Goal: Check status: Check status

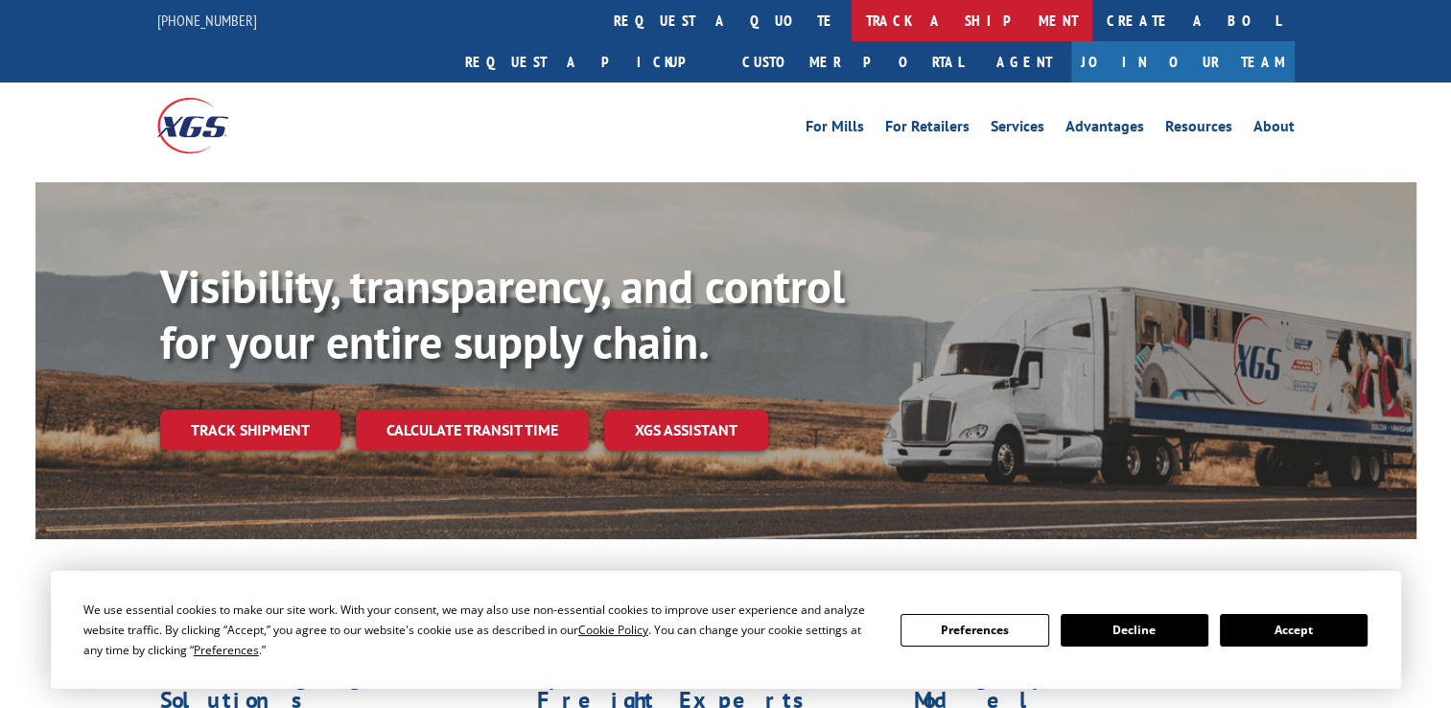
click at [852, 29] on link "track a shipment" at bounding box center [972, 20] width 241 height 41
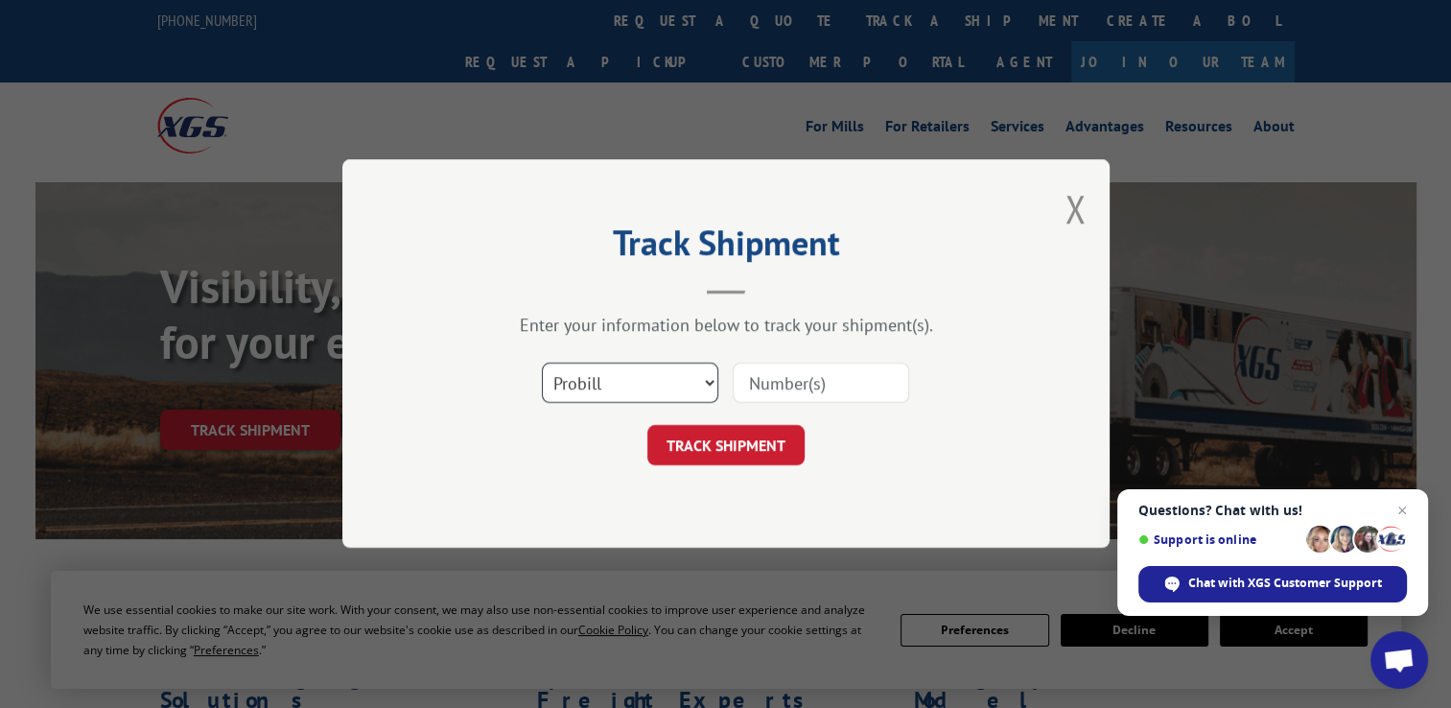
click at [598, 383] on select "Select category... Probill BOL PO" at bounding box center [630, 384] width 177 height 40
select select "po"
click at [542, 364] on select "Select category... Probill BOL PO" at bounding box center [630, 384] width 177 height 40
click at [795, 382] on input at bounding box center [821, 384] width 177 height 40
paste input "07512358"
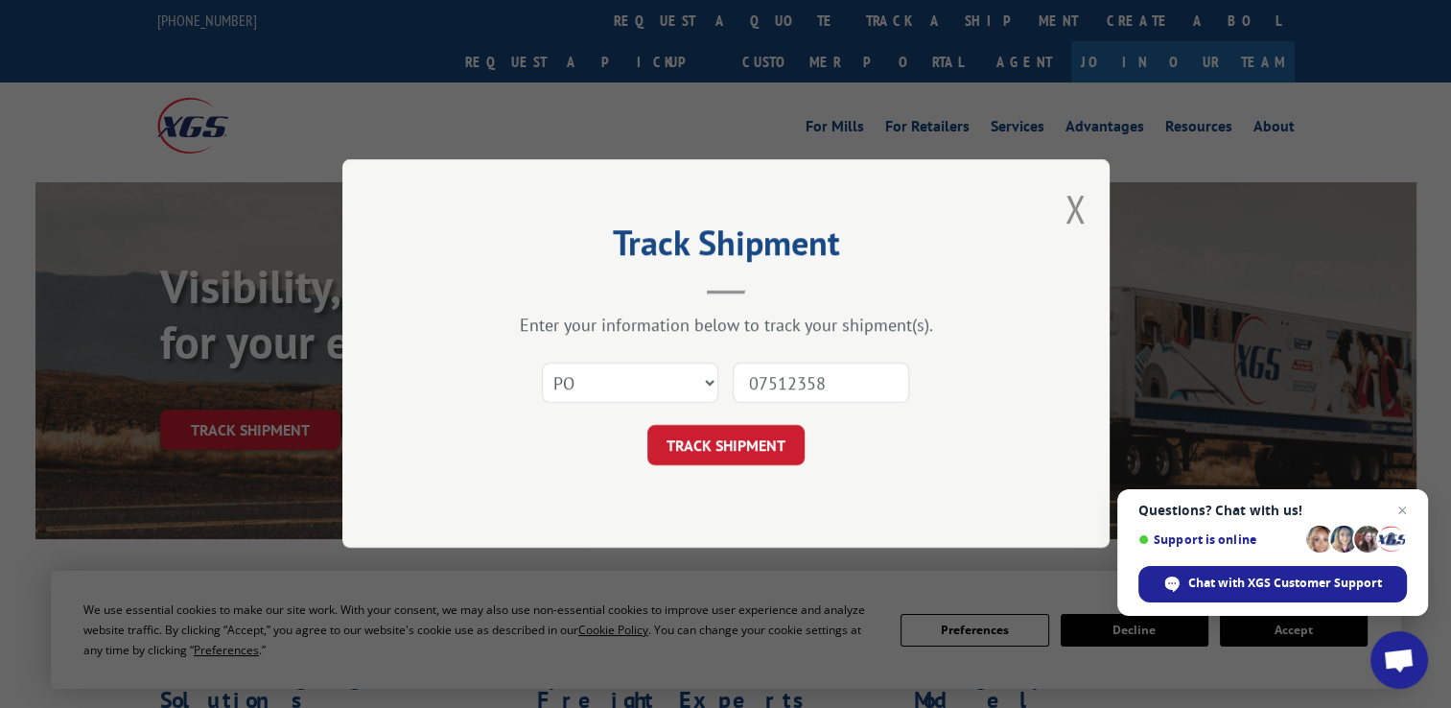
type input "07512358"
click at [761, 440] on button "TRACK SHIPMENT" at bounding box center [726, 446] width 157 height 40
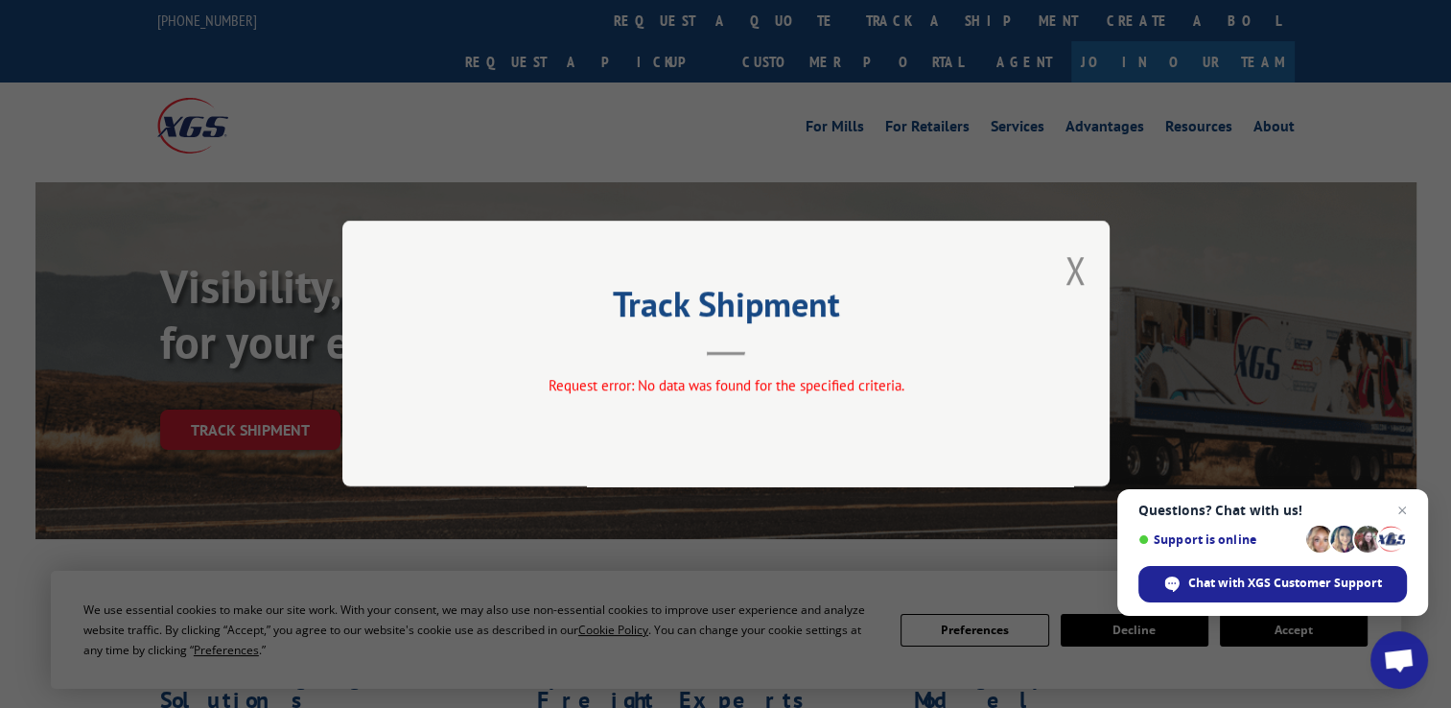
click at [1071, 259] on button "Close modal" at bounding box center [1075, 270] width 21 height 51
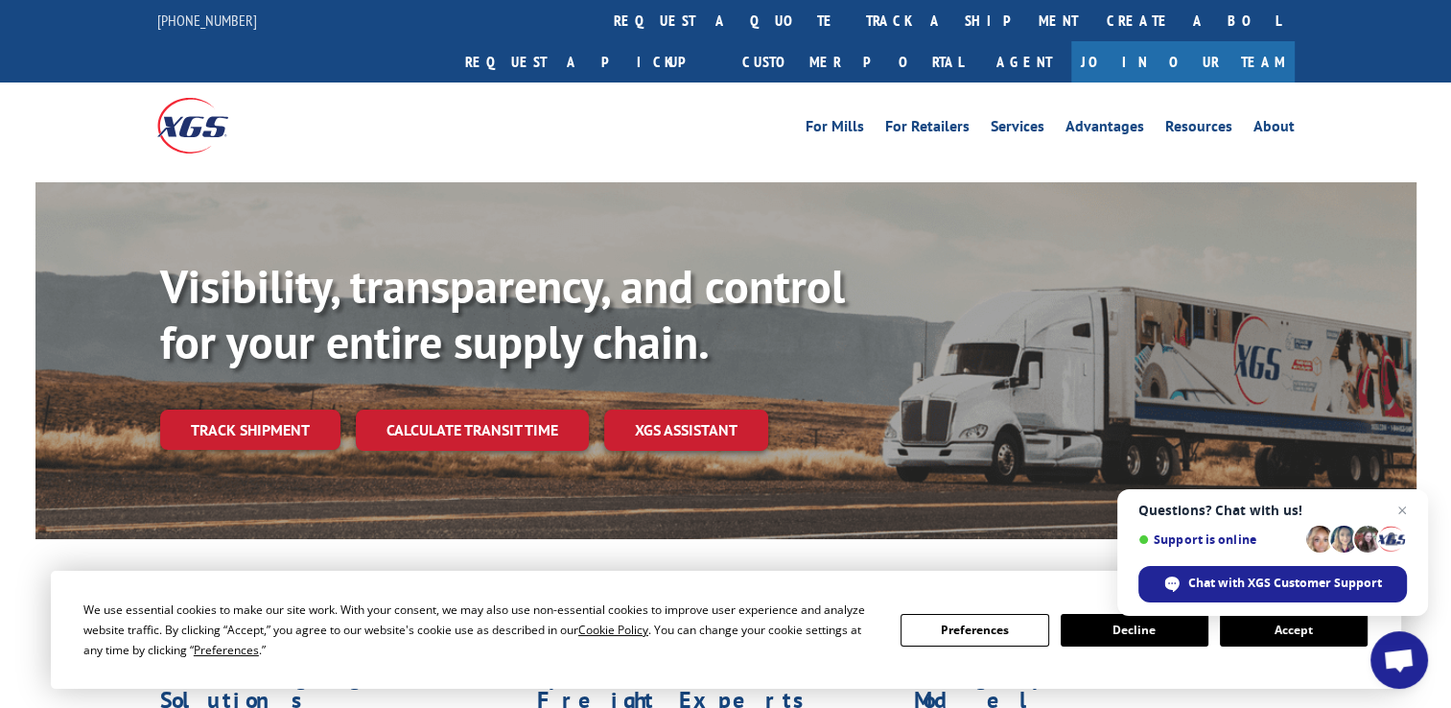
drag, startPoint x: 718, startPoint y: 22, endPoint x: 708, endPoint y: 56, distance: 35.2
click at [852, 22] on link "track a shipment" at bounding box center [972, 20] width 241 height 41
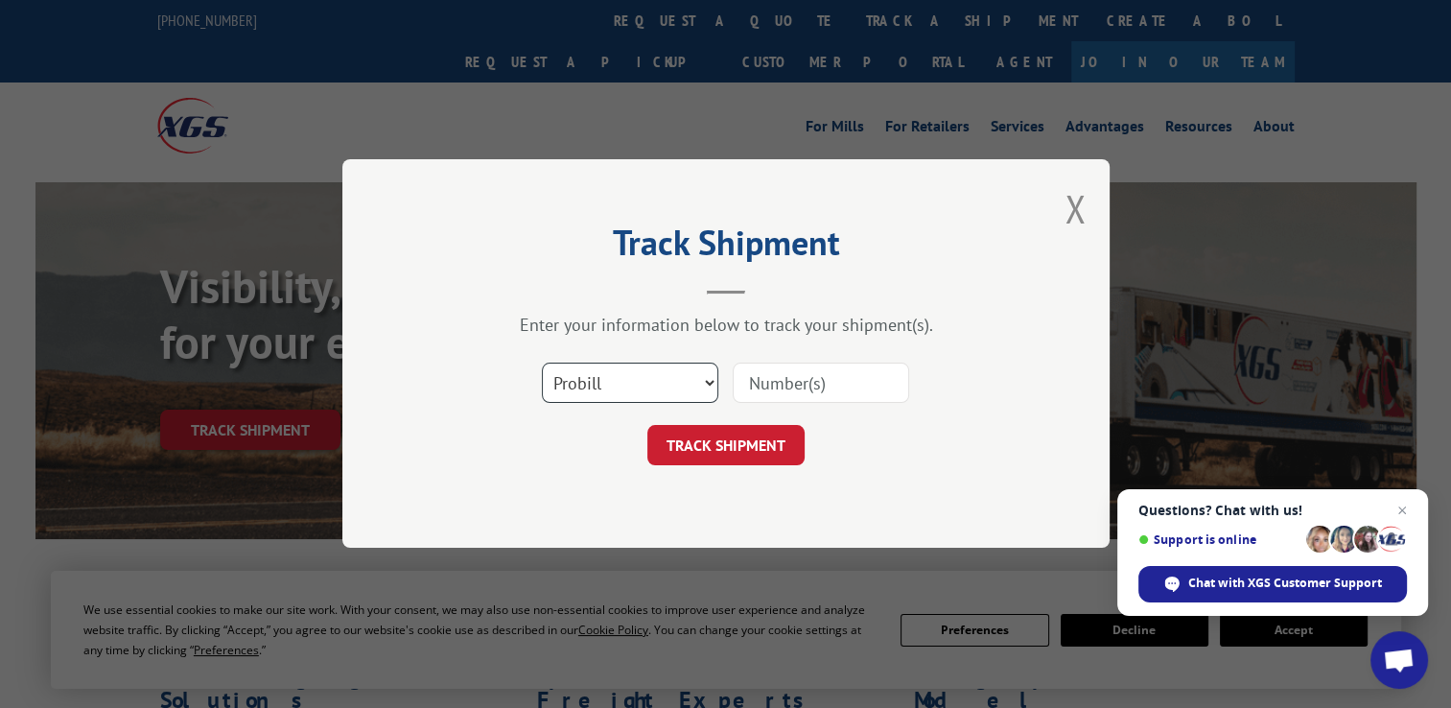
drag, startPoint x: 568, startPoint y: 389, endPoint x: 572, endPoint y: 401, distance: 12.1
click at [568, 389] on select "Select category... Probill BOL PO" at bounding box center [630, 384] width 177 height 40
select select "po"
click at [542, 364] on select "Select category... Probill BOL PO" at bounding box center [630, 384] width 177 height 40
click at [811, 388] on input at bounding box center [821, 384] width 177 height 40
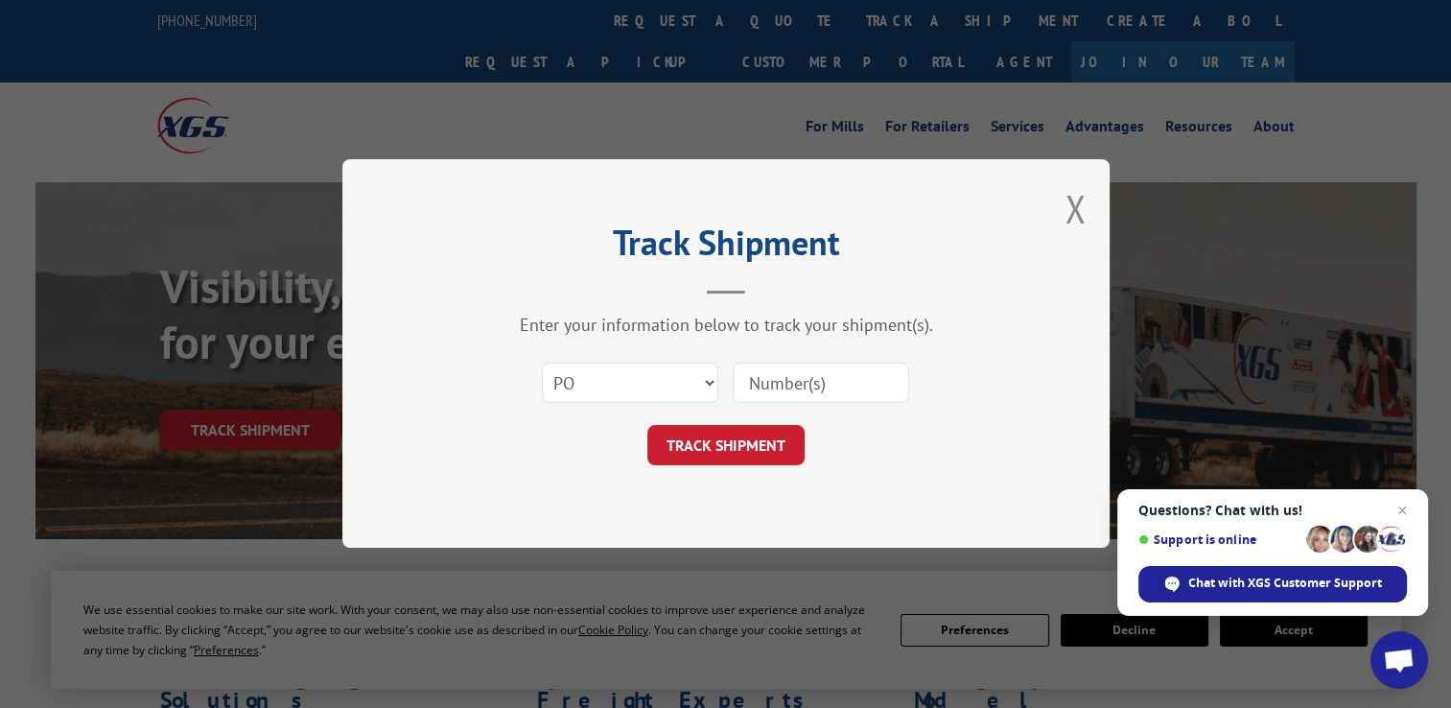
paste input "13500945"
type input "13500945"
click at [770, 447] on button "TRACK SHIPMENT" at bounding box center [726, 446] width 157 height 40
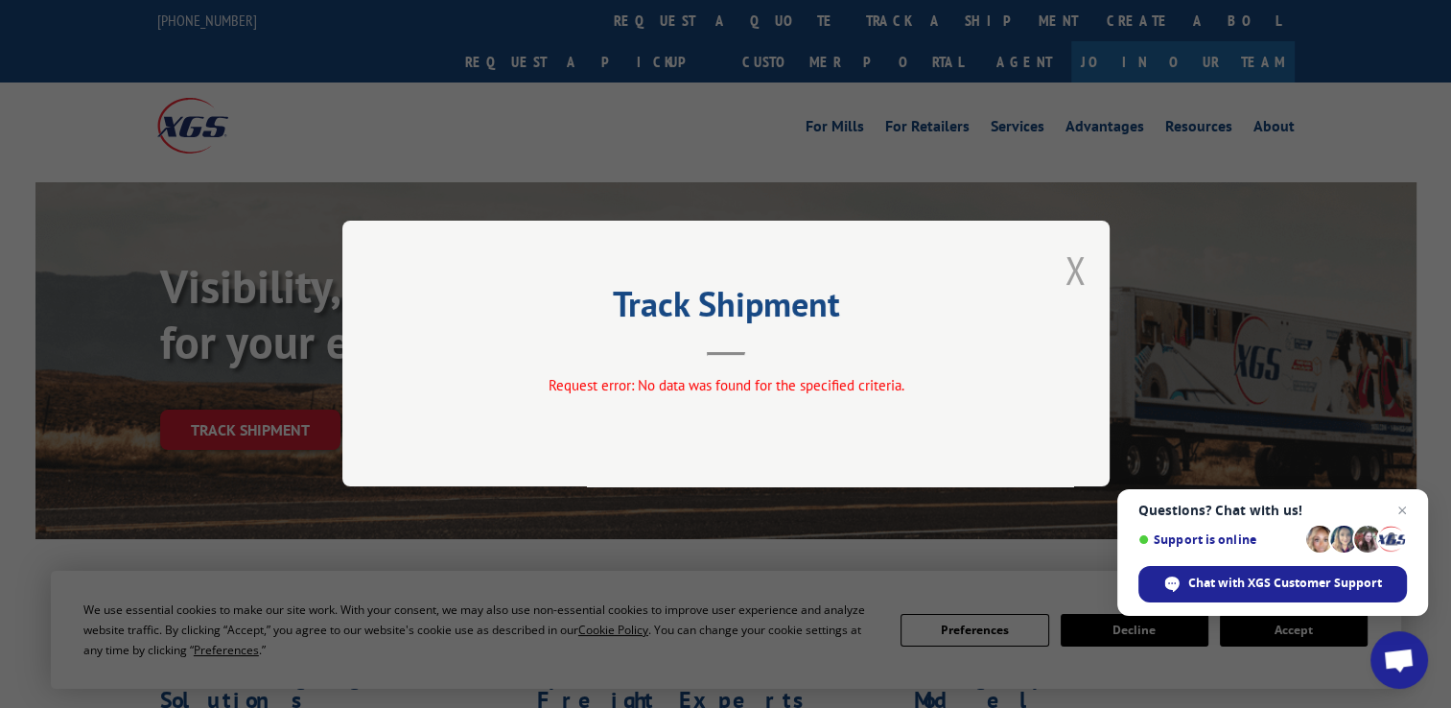
click at [1071, 278] on button "Close modal" at bounding box center [1075, 270] width 21 height 51
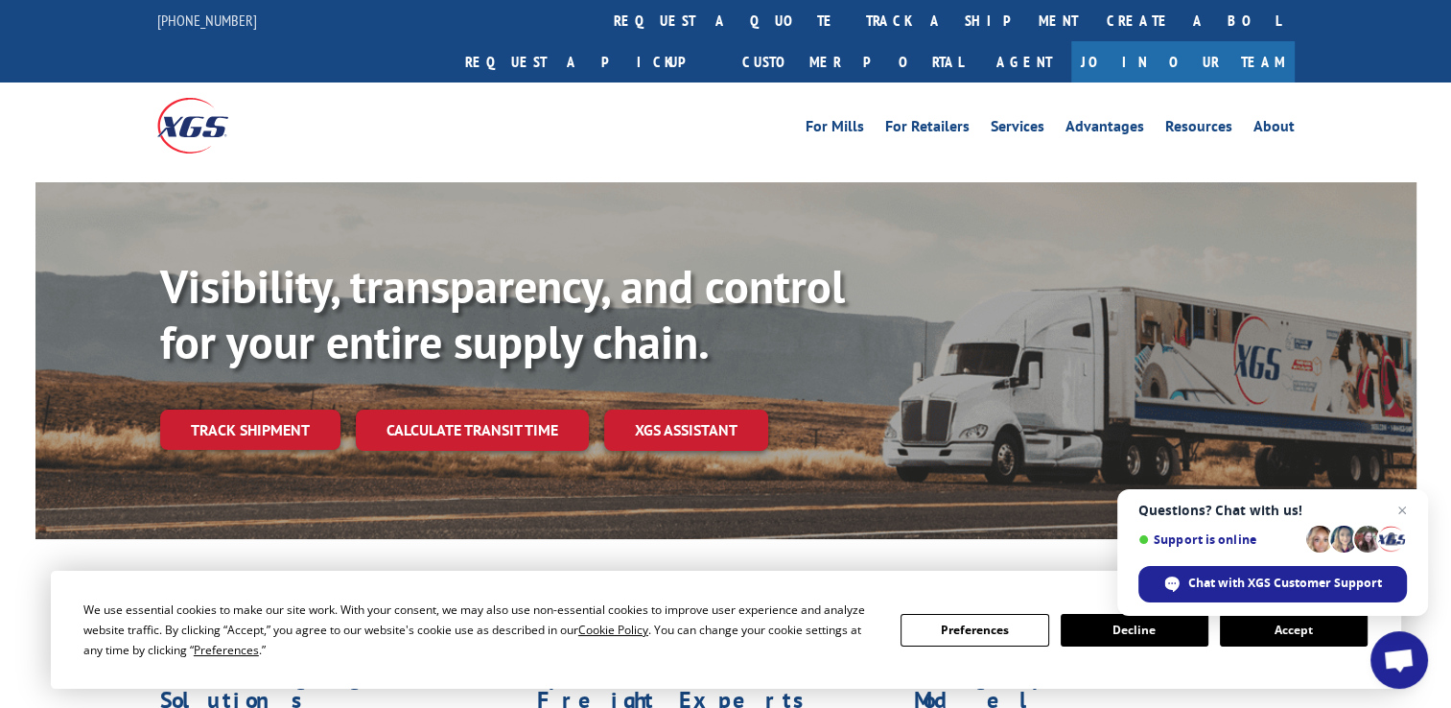
drag, startPoint x: 677, startPoint y: 26, endPoint x: 648, endPoint y: 43, distance: 34.4
click at [852, 26] on link "track a shipment" at bounding box center [972, 20] width 241 height 41
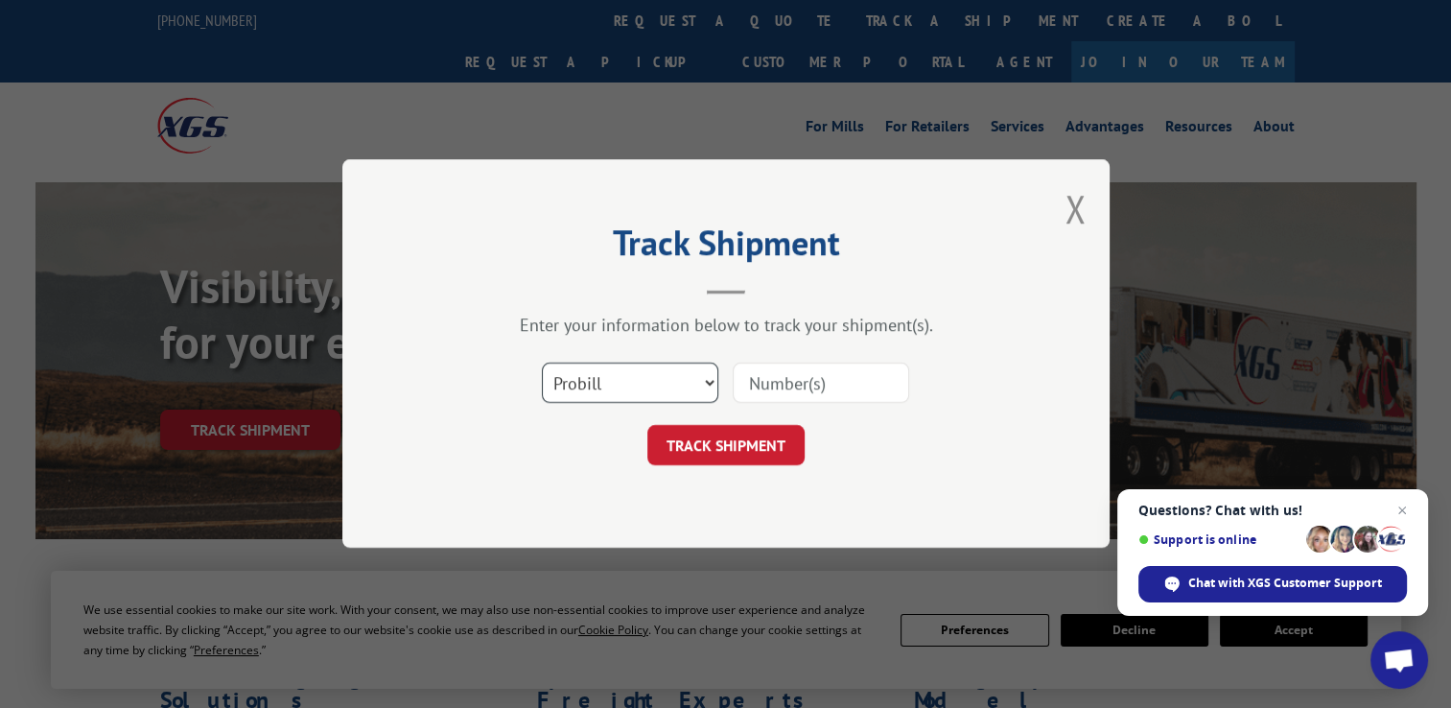
click at [602, 376] on select "Select category... Probill BOL PO" at bounding box center [630, 384] width 177 height 40
select select "po"
click at [542, 364] on select "Select category... Probill BOL PO" at bounding box center [630, 384] width 177 height 40
click at [848, 389] on input at bounding box center [821, 384] width 177 height 40
paste input "06522403"
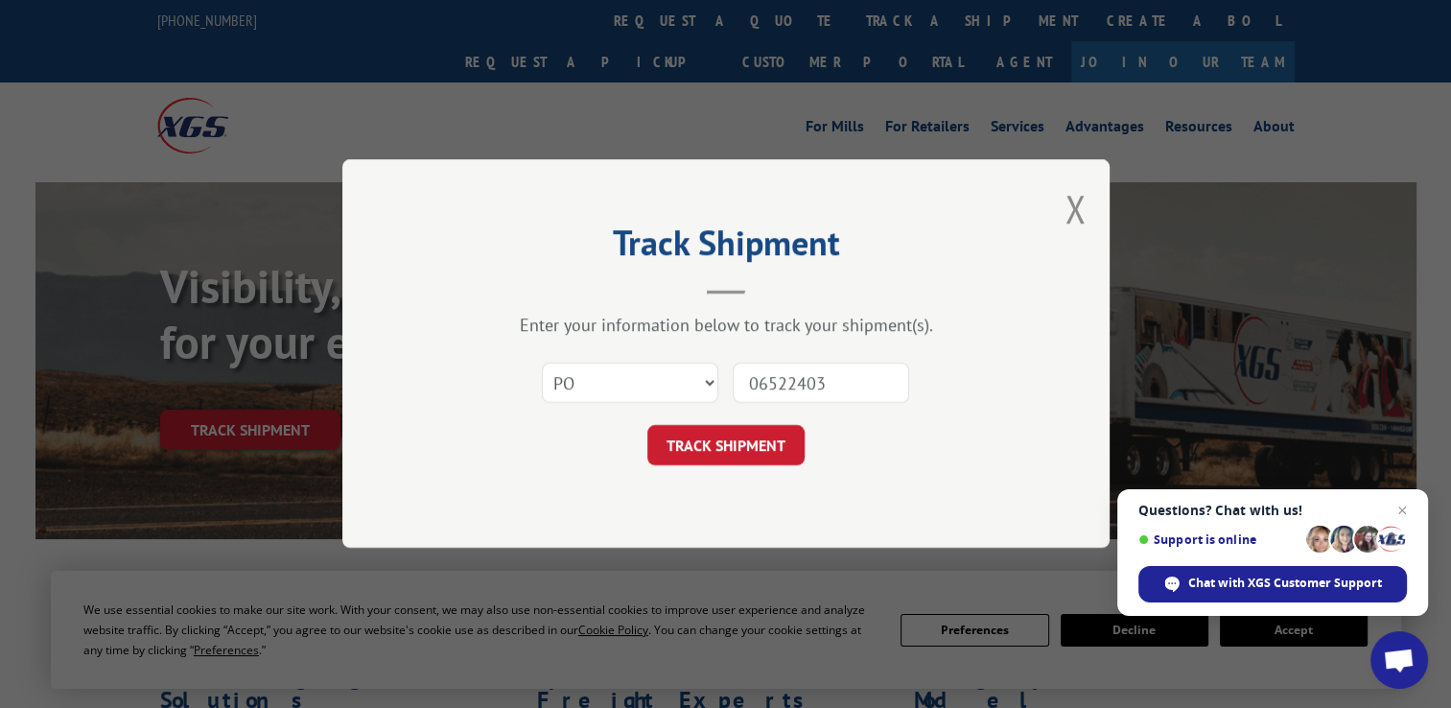
type input "06522403"
click at [768, 422] on form "Select category... Probill BOL PO 06522403 TRACK SHIPMENT" at bounding box center [726, 409] width 576 height 114
click at [749, 440] on button "TRACK SHIPMENT" at bounding box center [726, 446] width 157 height 40
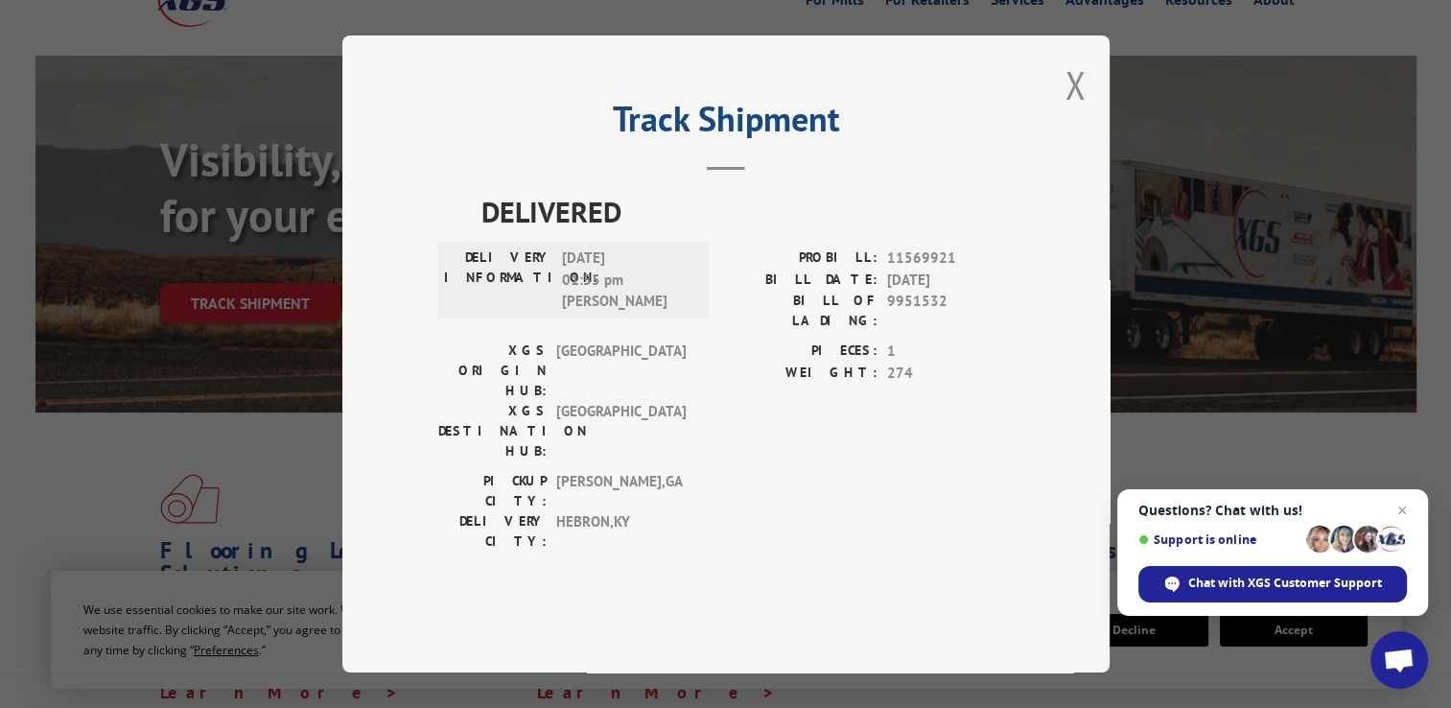
scroll to position [159, 0]
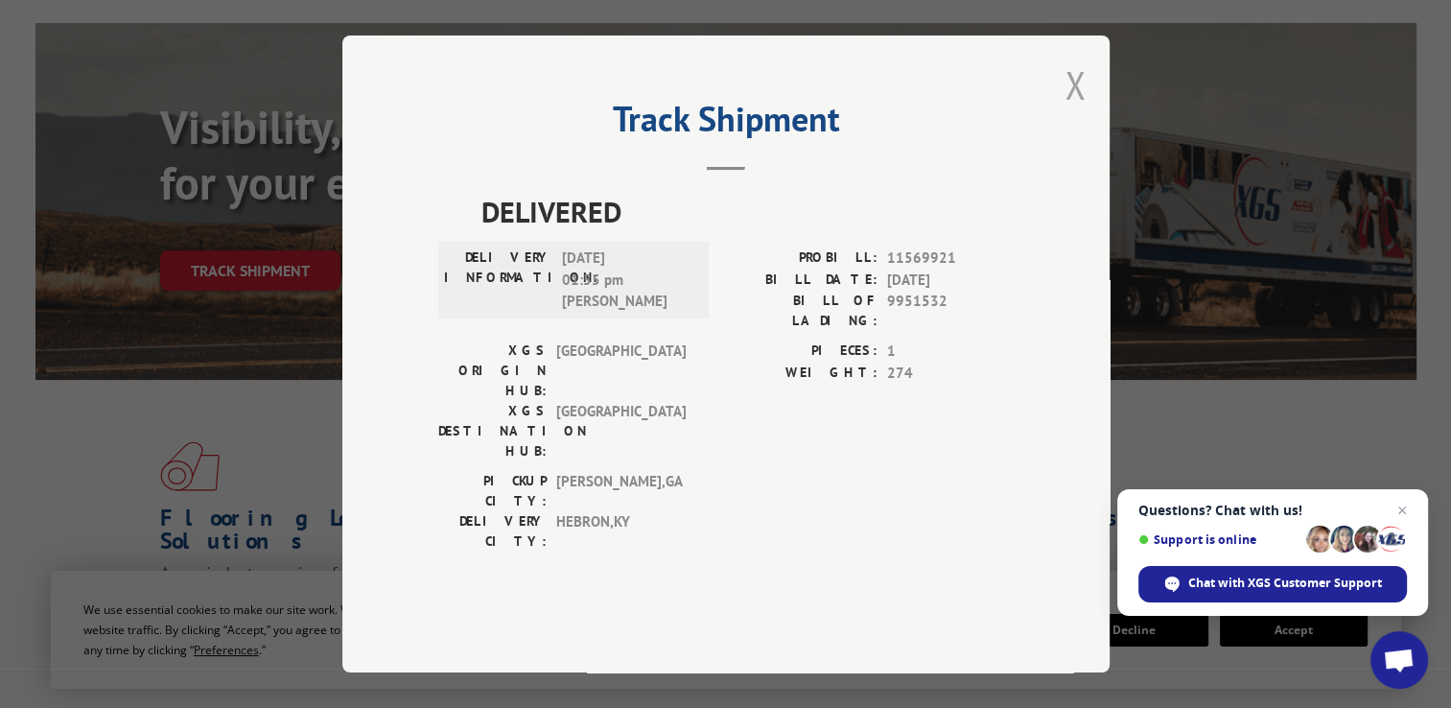
click at [1082, 110] on button "Close modal" at bounding box center [1075, 84] width 21 height 51
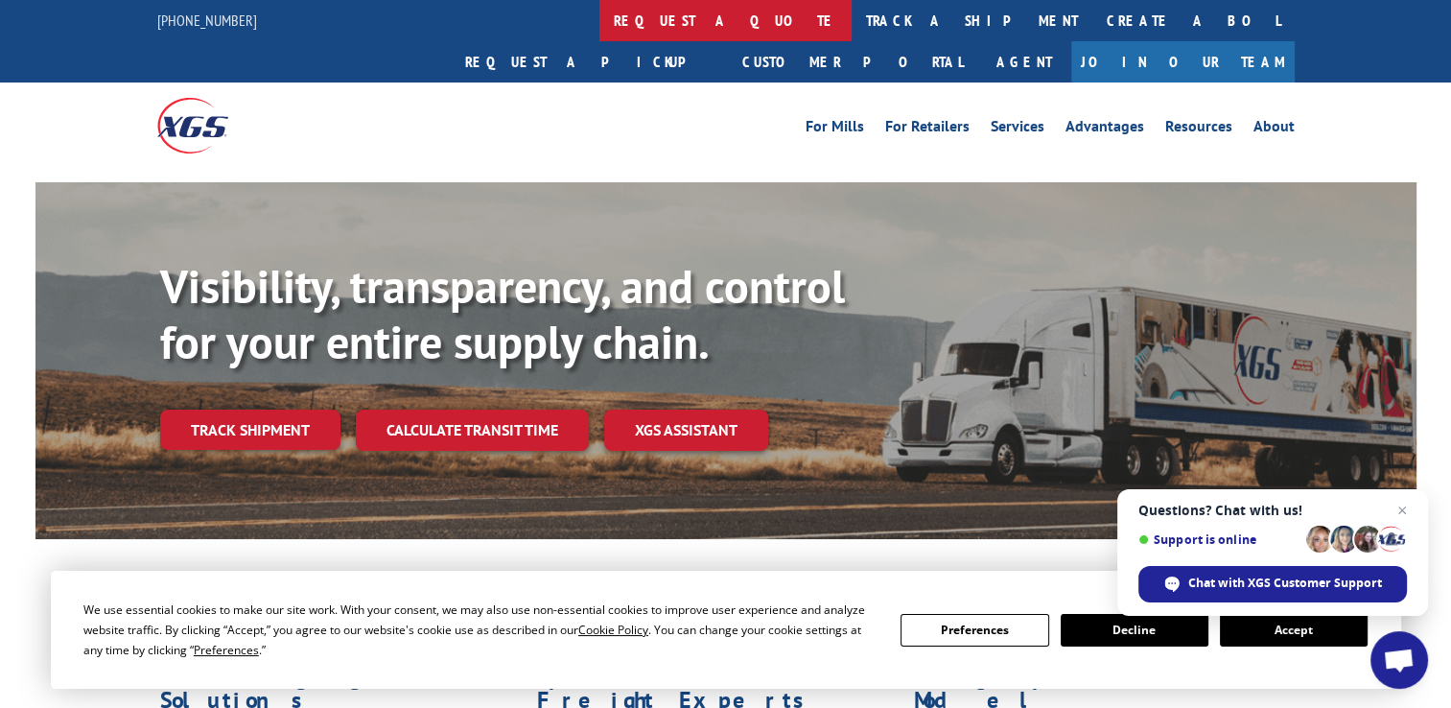
click at [600, 23] on link "request a quote" at bounding box center [726, 20] width 252 height 41
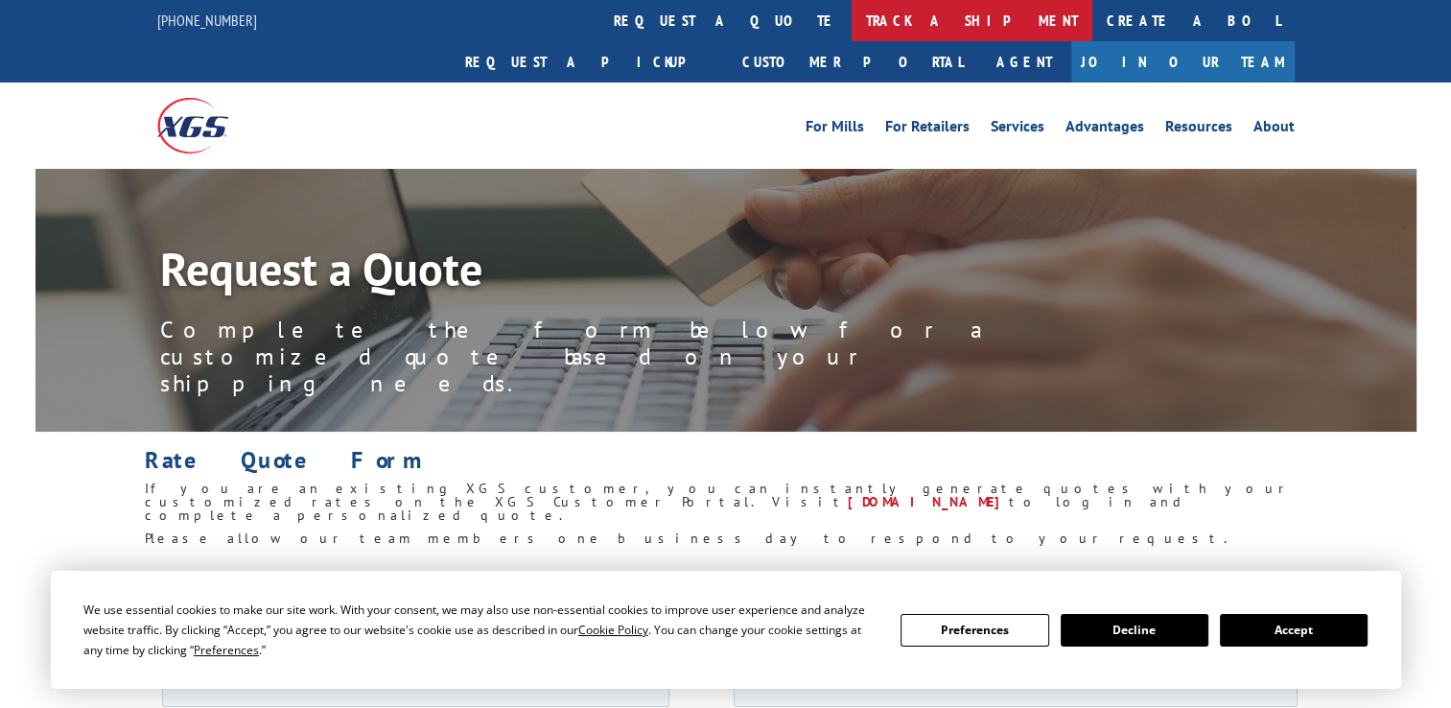
click at [852, 8] on link "track a shipment" at bounding box center [972, 20] width 241 height 41
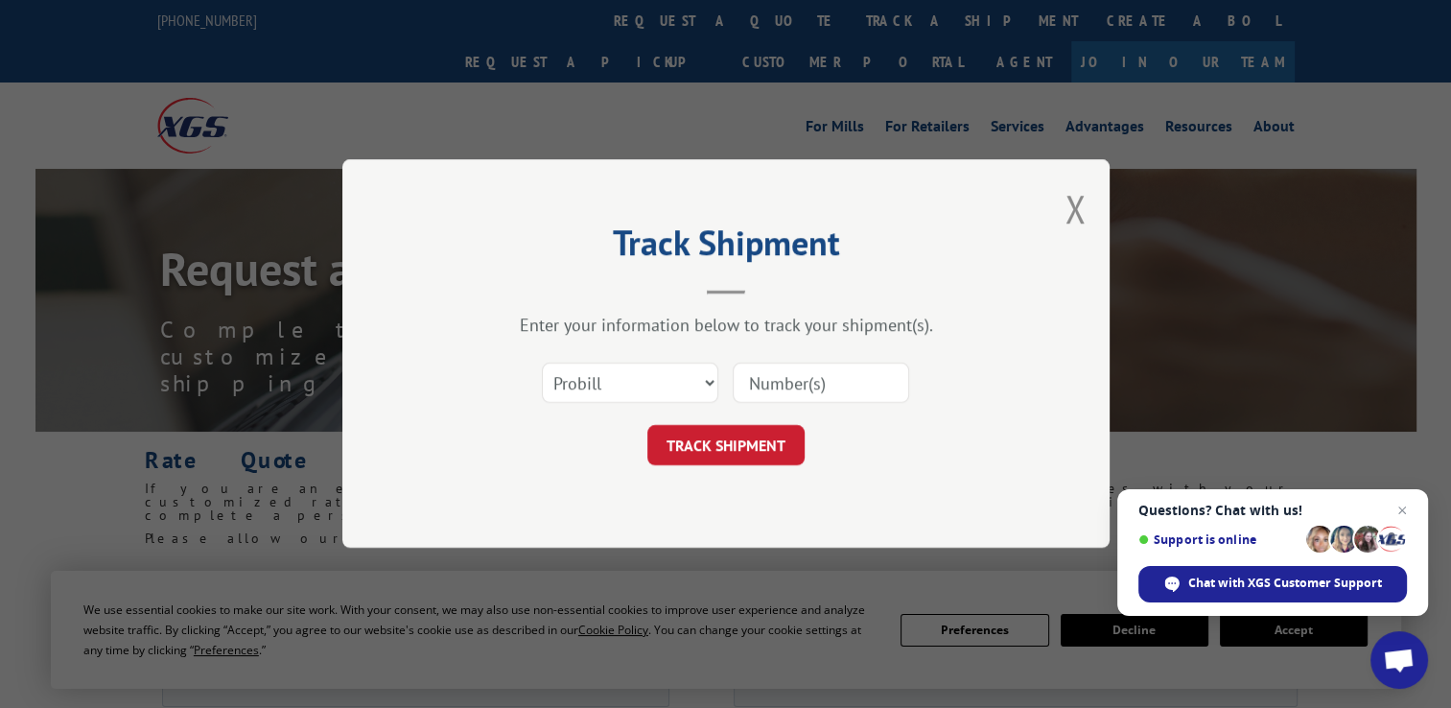
click at [832, 390] on input at bounding box center [821, 384] width 177 height 40
click at [671, 401] on select "Select category... Probill BOL PO" at bounding box center [630, 384] width 177 height 40
select select "po"
click at [542, 364] on select "Select category... Probill BOL PO" at bounding box center [630, 384] width 177 height 40
click at [821, 389] on input at bounding box center [821, 384] width 177 height 40
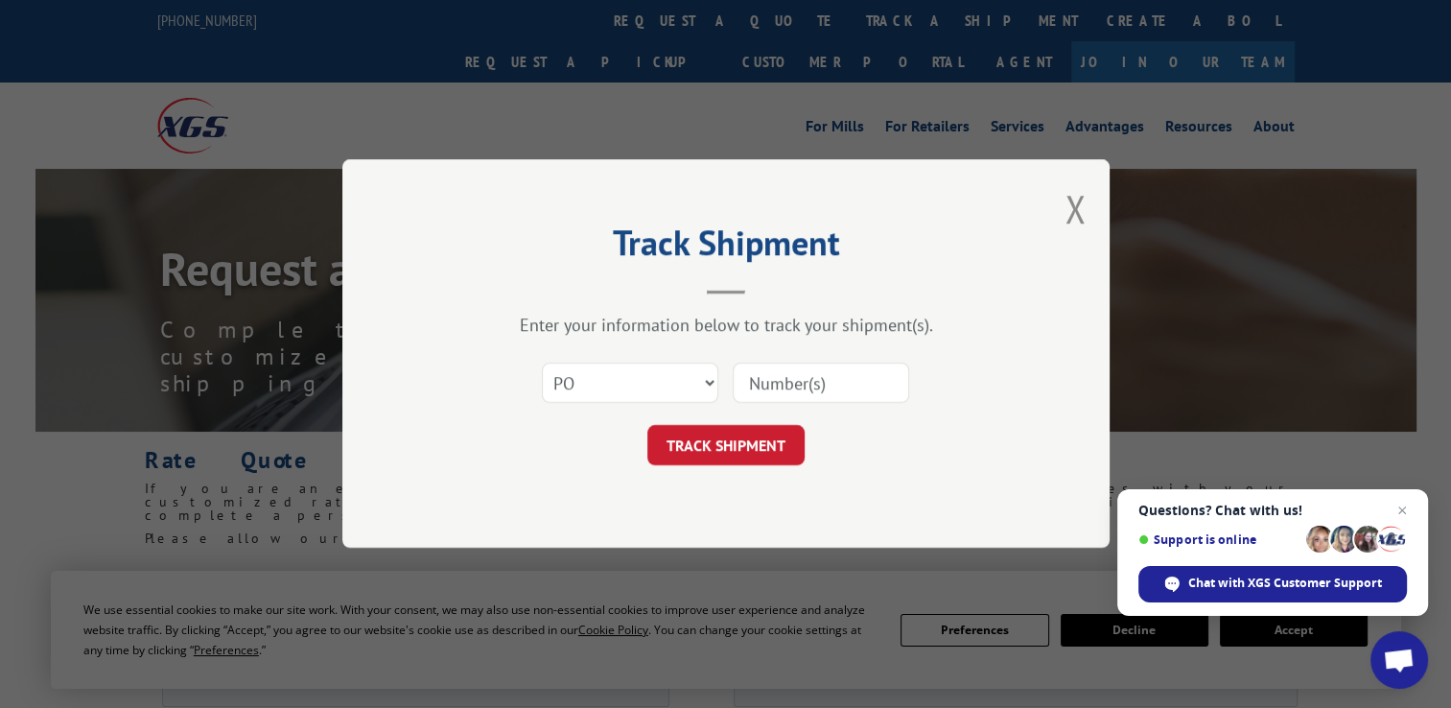
paste input "45525081"
type input "45525081"
click at [751, 459] on button "TRACK SHIPMENT" at bounding box center [726, 446] width 157 height 40
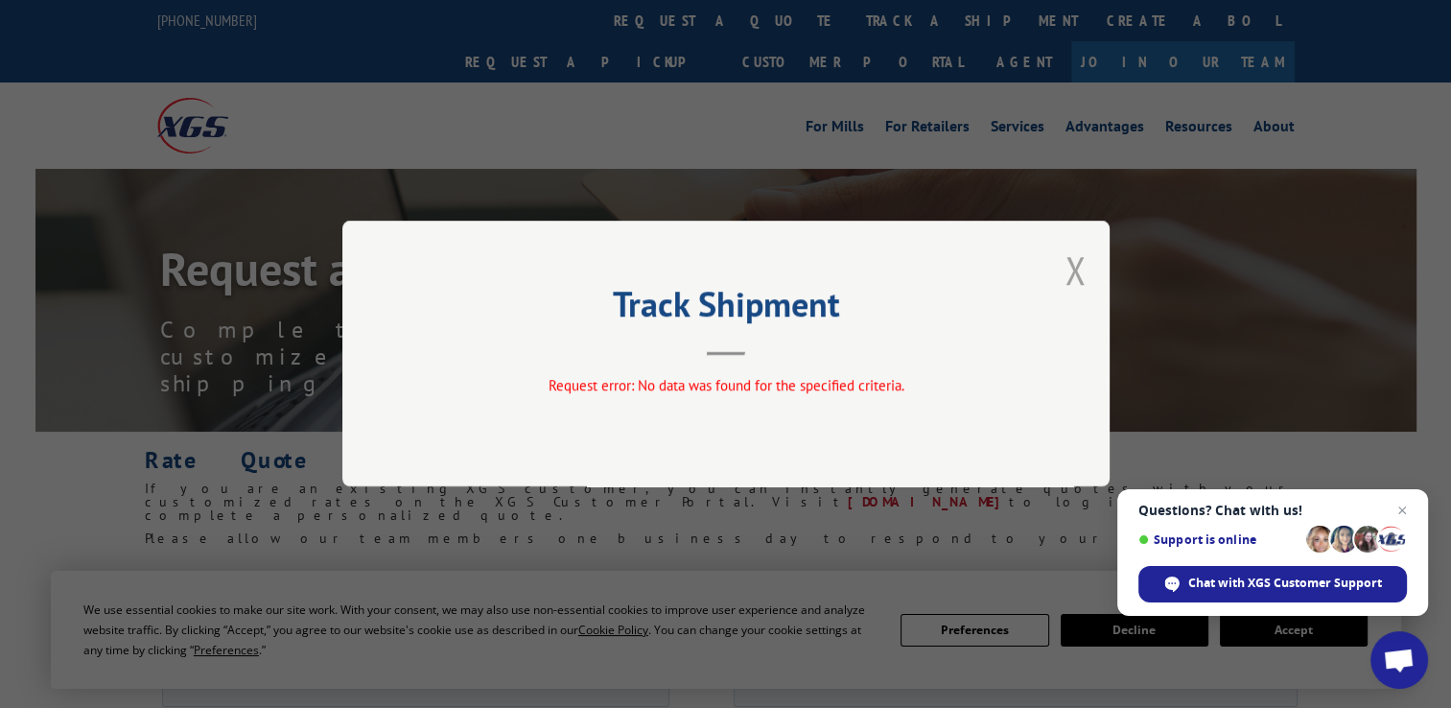
click at [1067, 278] on button "Close modal" at bounding box center [1075, 270] width 21 height 51
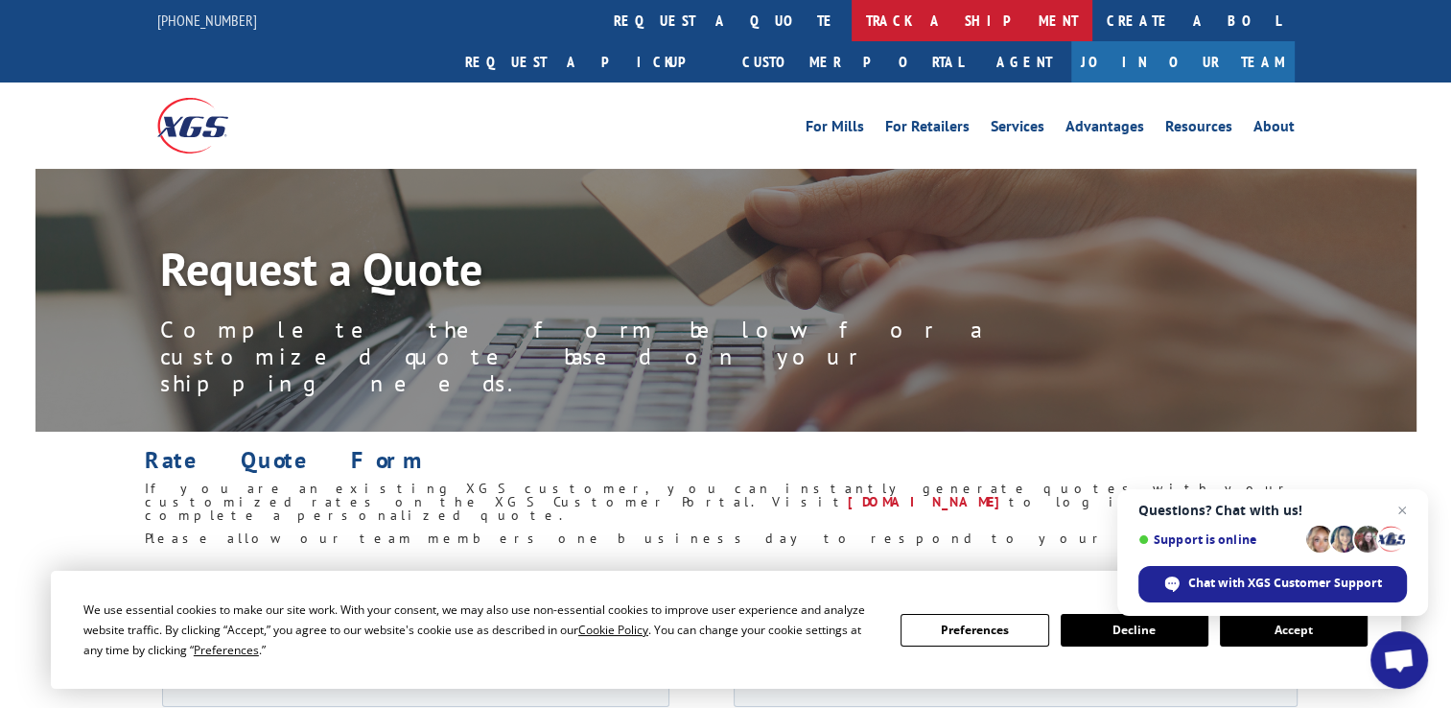
click at [852, 17] on link "track a shipment" at bounding box center [972, 20] width 241 height 41
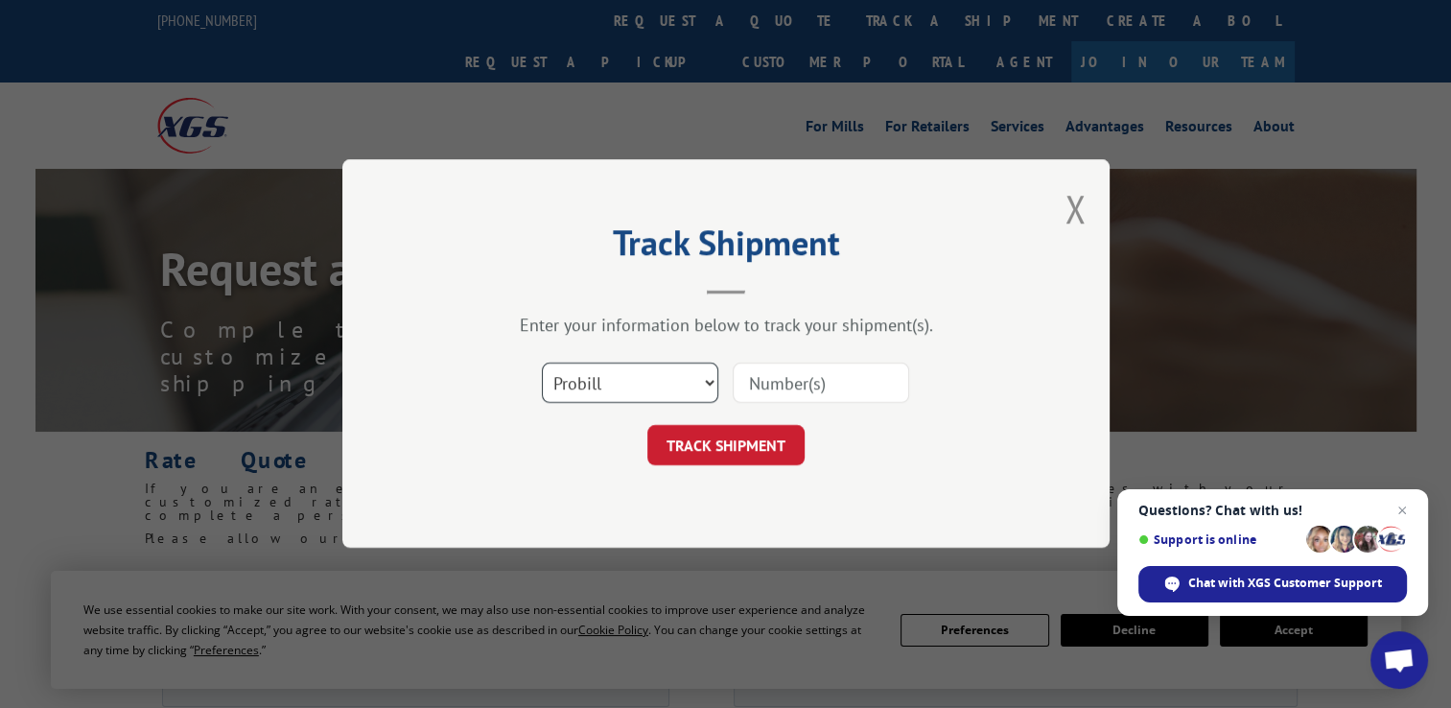
click at [666, 389] on select "Select category... Probill BOL PO" at bounding box center [630, 384] width 177 height 40
select select "po"
click at [542, 364] on select "Select category... Probill BOL PO" at bounding box center [630, 384] width 177 height 40
click at [794, 389] on input at bounding box center [821, 384] width 177 height 40
paste input "06522409"
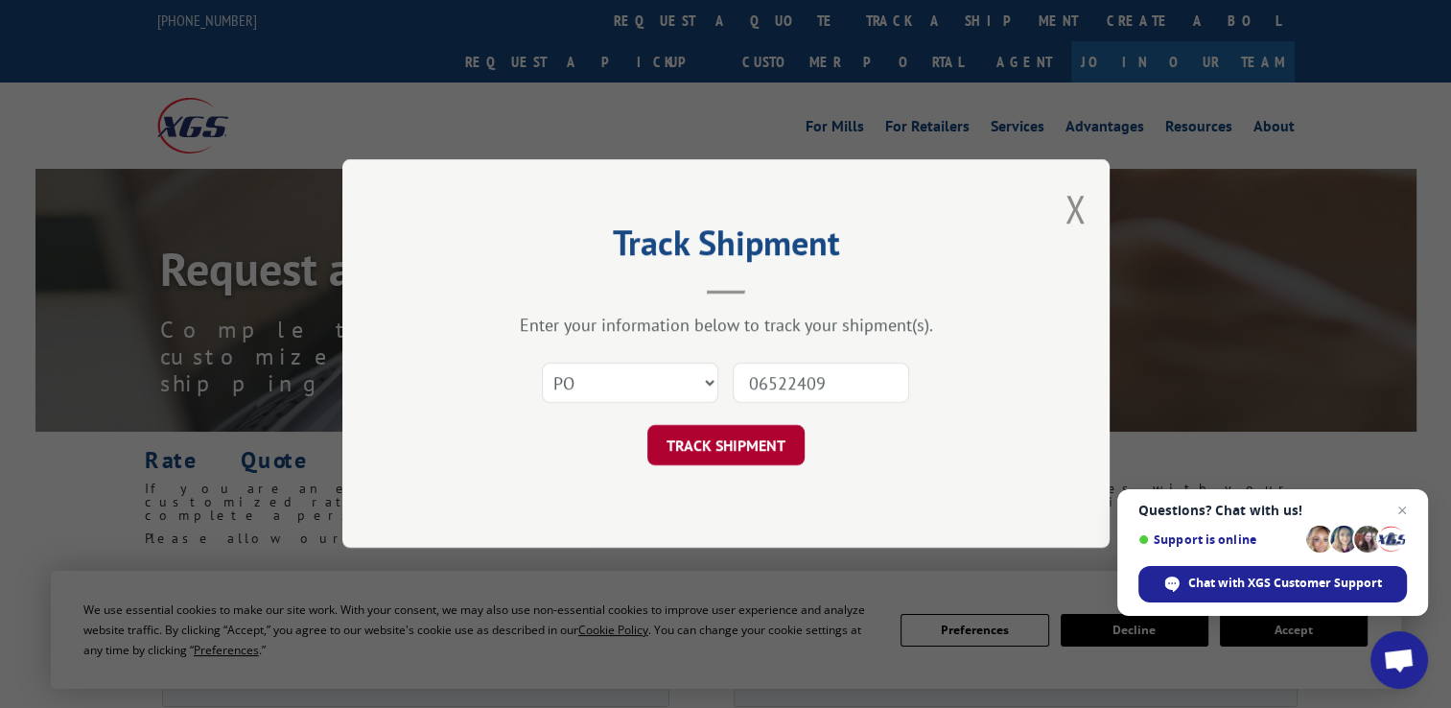
type input "06522409"
click at [762, 447] on button "TRACK SHIPMENT" at bounding box center [726, 446] width 157 height 40
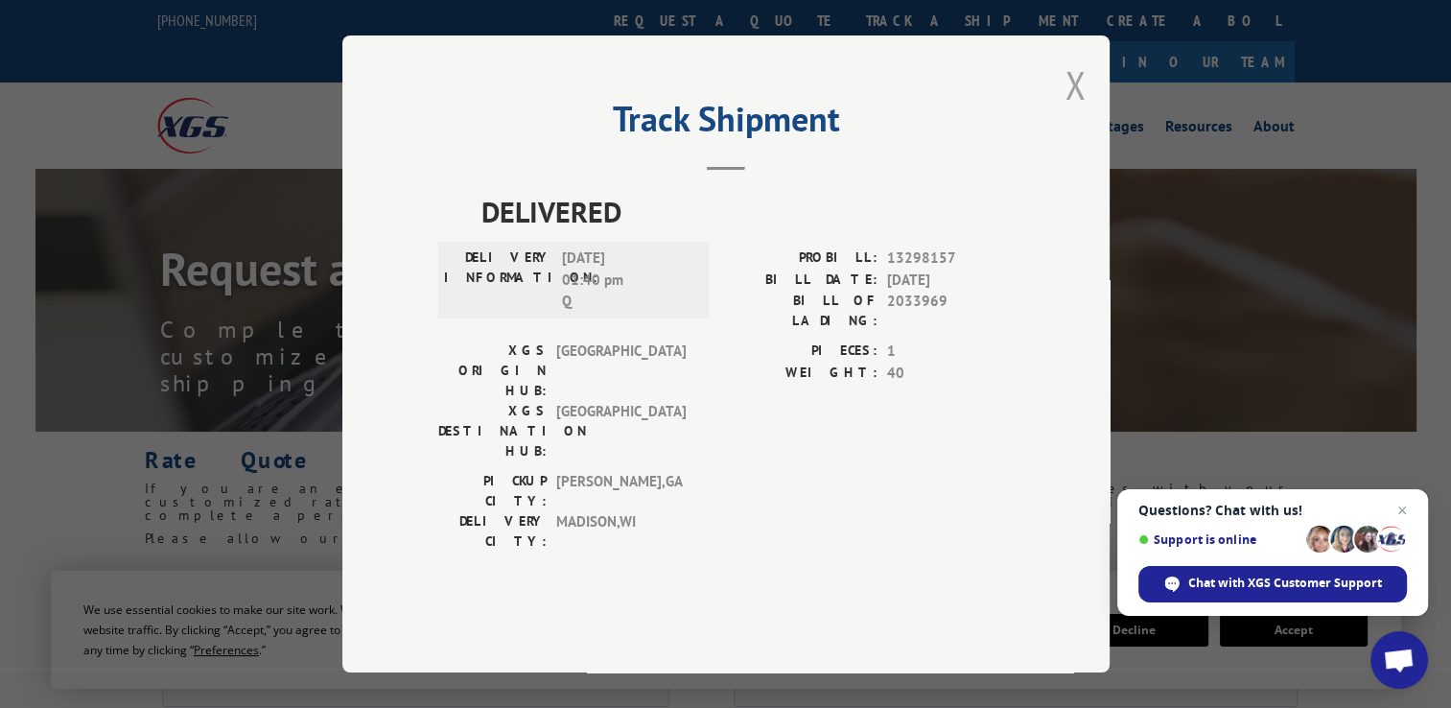
click at [1071, 110] on button "Close modal" at bounding box center [1075, 84] width 21 height 51
